Goal: Task Accomplishment & Management: Use online tool/utility

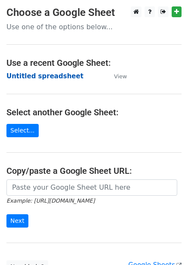
click at [59, 75] on strong "Untitled spreadsheet" at bounding box center [44, 76] width 77 height 8
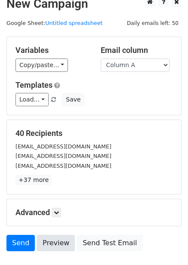
scroll to position [69, 0]
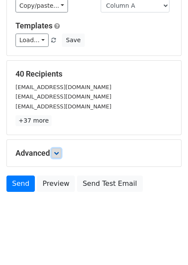
click at [58, 151] on icon at bounding box center [56, 153] width 5 height 5
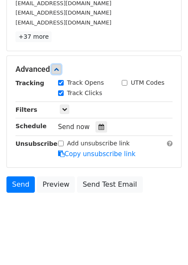
scroll to position [154, 0]
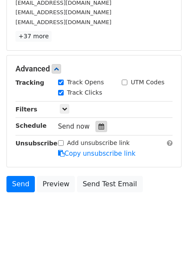
click at [98, 128] on icon at bounding box center [101, 126] width 6 height 6
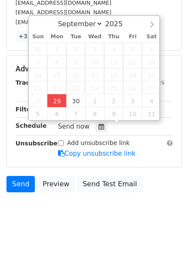
type input "2025-09-29 13:08"
type input "01"
type input "08"
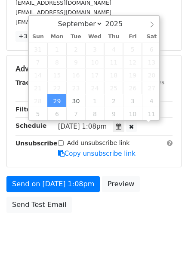
scroll to position [0, 0]
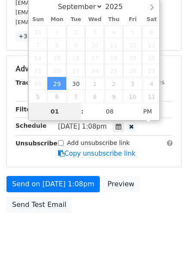
type input "4"
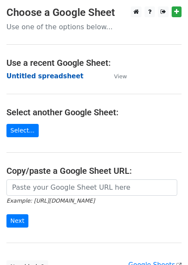
click at [59, 75] on strong "Untitled spreadsheet" at bounding box center [44, 76] width 77 height 8
click at [84, 136] on main "Choose a Google Sheet Use one of the options below... Use a recent Google Sheet…" at bounding box center [94, 139] width 188 height 267
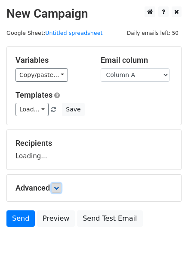
click at [59, 189] on icon at bounding box center [56, 187] width 5 height 5
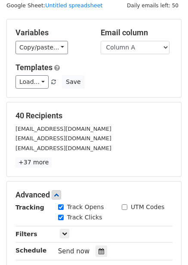
scroll to position [86, 0]
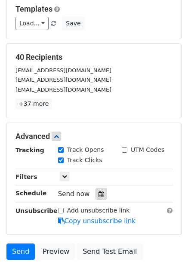
click at [98, 197] on icon at bounding box center [101, 194] width 6 height 6
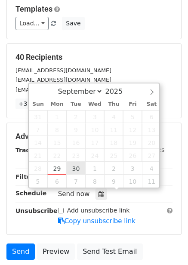
type input "[DATE] 12:00"
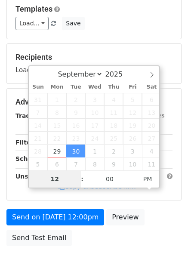
type input "5"
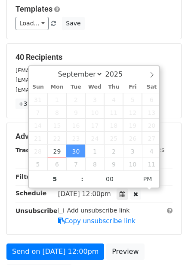
type input "2025-09-30 17:00"
click at [162, 206] on div "Add unsubscribe link Copy unsubscribe link" at bounding box center [115, 216] width 127 height 20
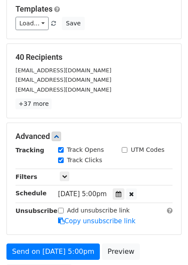
scroll to position [0, 0]
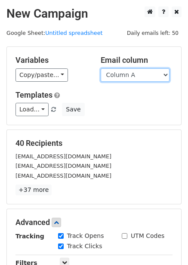
click at [137, 75] on select "Column A Column B Column C Column D Column E Column F" at bounding box center [135, 74] width 69 height 13
select select "Column B"
click at [101, 68] on select "Column A Column B Column C Column D Column E Column F" at bounding box center [135, 74] width 69 height 13
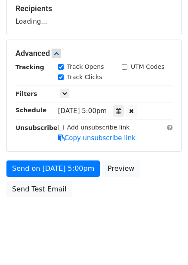
scroll to position [140, 0]
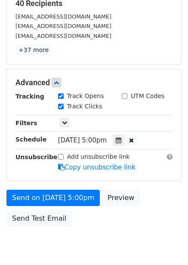
click at [97, 228] on div "Send on Sep 30 at 5:00pm Preview Send Test Email" at bounding box center [94, 210] width 188 height 41
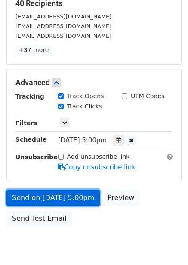
click at [78, 203] on link "Send on Sep 30 at 5:00pm" at bounding box center [52, 198] width 93 height 16
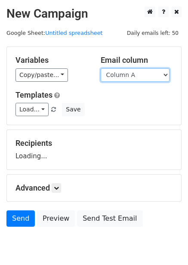
drag, startPoint x: 0, startPoint y: 0, endPoint x: 132, endPoint y: 77, distance: 153.0
click at [132, 77] on select "Column A Column B Column C Column D Column E Column F" at bounding box center [135, 74] width 69 height 13
click at [129, 117] on div "Variables Copy/paste... {{Column A}} {{Column B}} {{Column C}} {{Column D}} {{C…" at bounding box center [94, 86] width 174 height 78
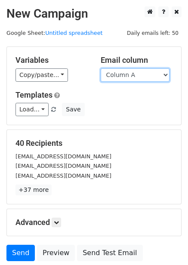
click at [127, 76] on select "Column A Column B Column C Column D Column E Column F" at bounding box center [135, 74] width 69 height 13
select select "Column C"
click at [101, 68] on select "Column A Column B Column C Column D Column E Column F" at bounding box center [135, 74] width 69 height 13
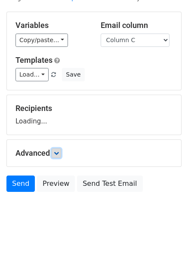
click at [59, 151] on icon at bounding box center [56, 153] width 5 height 5
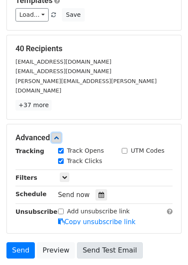
scroll to position [154, 0]
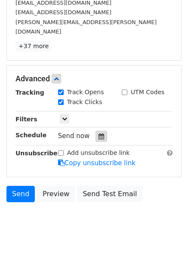
click at [100, 131] on div at bounding box center [101, 136] width 12 height 11
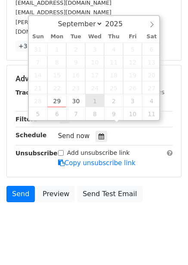
type input "2025-10-01 12:00"
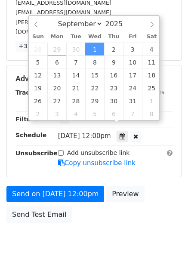
select select "9"
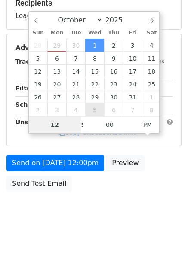
type input "6"
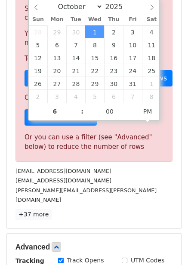
type input "2025-10-01 18:00"
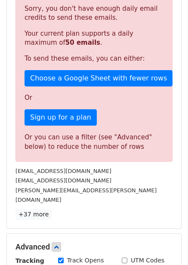
click at [129, 182] on div "go@rtslabs.com" at bounding box center [94, 180] width 170 height 10
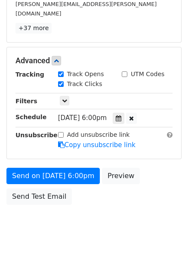
scroll to position [174, 0]
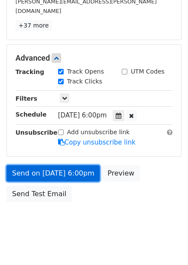
click at [79, 166] on link "Send on Oct 1 at 6:00pm" at bounding box center [52, 173] width 93 height 16
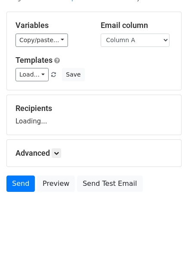
scroll to position [35, 0]
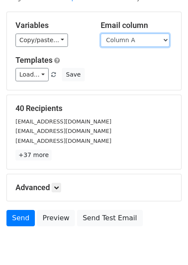
click at [147, 37] on select "Column A Column B Column C Column D Column E Column F" at bounding box center [135, 40] width 69 height 13
click at [139, 39] on select "Column A Column B Column C Column D Column E Column F" at bounding box center [135, 40] width 69 height 13
select select "Column D"
click at [101, 34] on select "Column A Column B Column C Column D Column E Column F" at bounding box center [135, 40] width 69 height 13
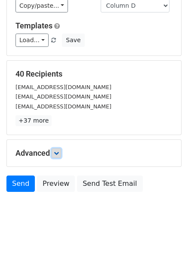
click at [61, 150] on link at bounding box center [56, 152] width 9 height 9
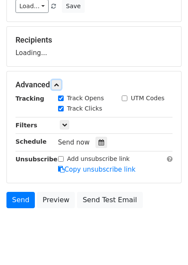
scroll to position [112, 0]
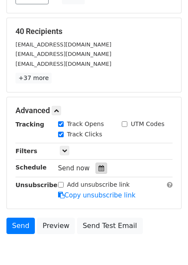
click at [99, 169] on icon at bounding box center [101, 168] width 6 height 6
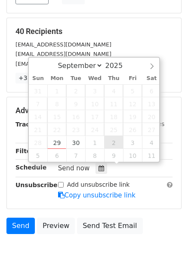
type input "2025-10-02 12:00"
select select "9"
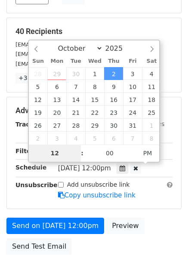
type input "7"
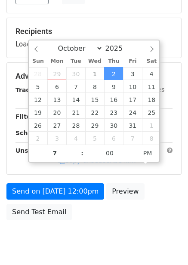
type input "2025-10-02 19:00"
click at [143, 224] on div "Send on Oct 2 at 12:00pm Preview Send Test Email" at bounding box center [94, 203] width 188 height 41
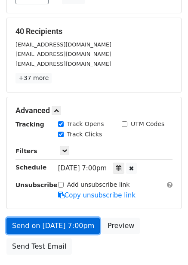
click at [70, 225] on link "Send on Oct 2 at 7:00pm" at bounding box center [52, 226] width 93 height 16
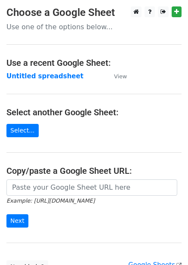
click at [43, 78] on strong "Untitled spreadsheet" at bounding box center [44, 76] width 77 height 8
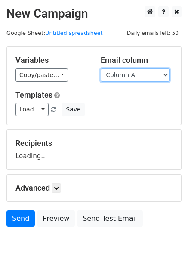
click at [133, 80] on select "Column A Column B Column C Column D Column E Column F" at bounding box center [135, 74] width 69 height 13
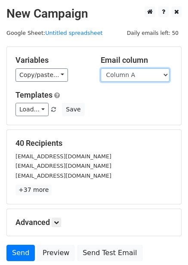
click at [136, 76] on select "Column A Column B Column C Column D Column E Column F" at bounding box center [135, 74] width 69 height 13
select select "Column E"
click at [101, 68] on select "Column A Column B Column C Column D Column E Column F" at bounding box center [135, 74] width 69 height 13
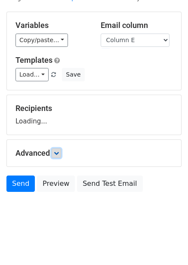
click at [58, 151] on icon at bounding box center [56, 153] width 5 height 5
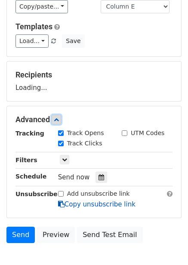
scroll to position [115, 0]
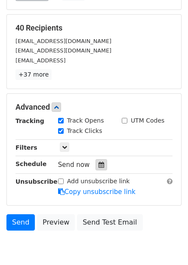
click at [99, 160] on div at bounding box center [101, 164] width 12 height 11
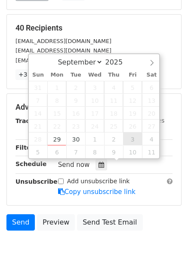
type input "2025-10-03 12:00"
select select "9"
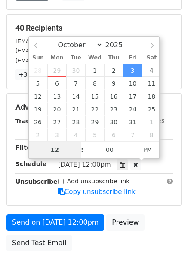
type input "8"
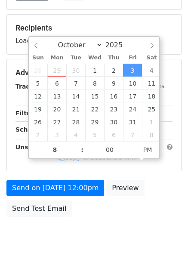
type input "2025-10-03 20:00"
click at [144, 203] on div "Send on Oct 3 at 12:00pm Preview Send Test Email" at bounding box center [94, 200] width 188 height 41
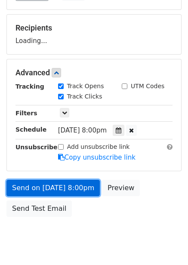
click at [77, 193] on link "Send on Oct 3 at 8:00pm" at bounding box center [52, 188] width 93 height 16
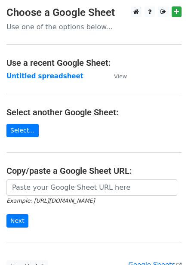
click at [49, 75] on strong "Untitled spreadsheet" at bounding box center [44, 76] width 77 height 8
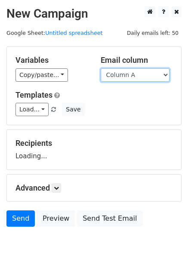
click at [143, 77] on select "Column A Column B Column C Column D Column E Column F" at bounding box center [135, 74] width 69 height 13
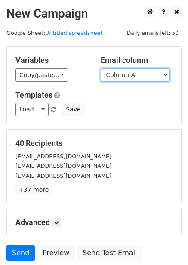
click at [139, 74] on select "Column A Column B Column C Column D Column E Column F" at bounding box center [135, 74] width 69 height 13
select select "Column F"
click at [101, 68] on select "Column A Column B Column C Column D Column E Column F" at bounding box center [135, 74] width 69 height 13
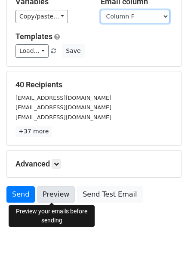
scroll to position [69, 0]
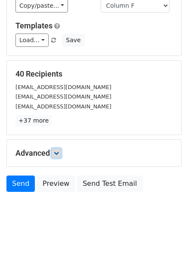
click at [53, 152] on link at bounding box center [56, 152] width 9 height 9
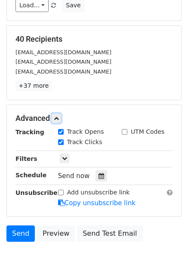
scroll to position [142, 0]
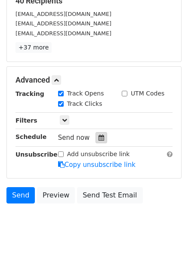
click at [98, 139] on icon at bounding box center [101, 138] width 6 height 6
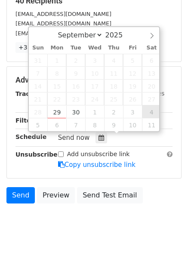
type input "[DATE] 12:00"
select select "9"
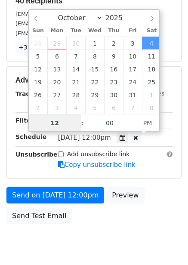
scroll to position [0, 0]
type input "9"
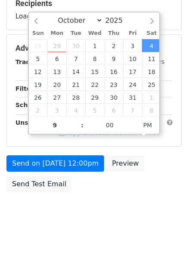
type input "[DATE] 21:00"
click at [169, 188] on div "Send on [DATE] 12:00pm Preview Send Test Email" at bounding box center [94, 175] width 188 height 41
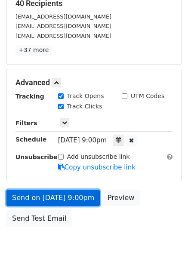
click at [74, 202] on link "Send on [DATE] 9:00pm" at bounding box center [52, 198] width 93 height 16
